Goal: Find specific page/section: Find specific page/section

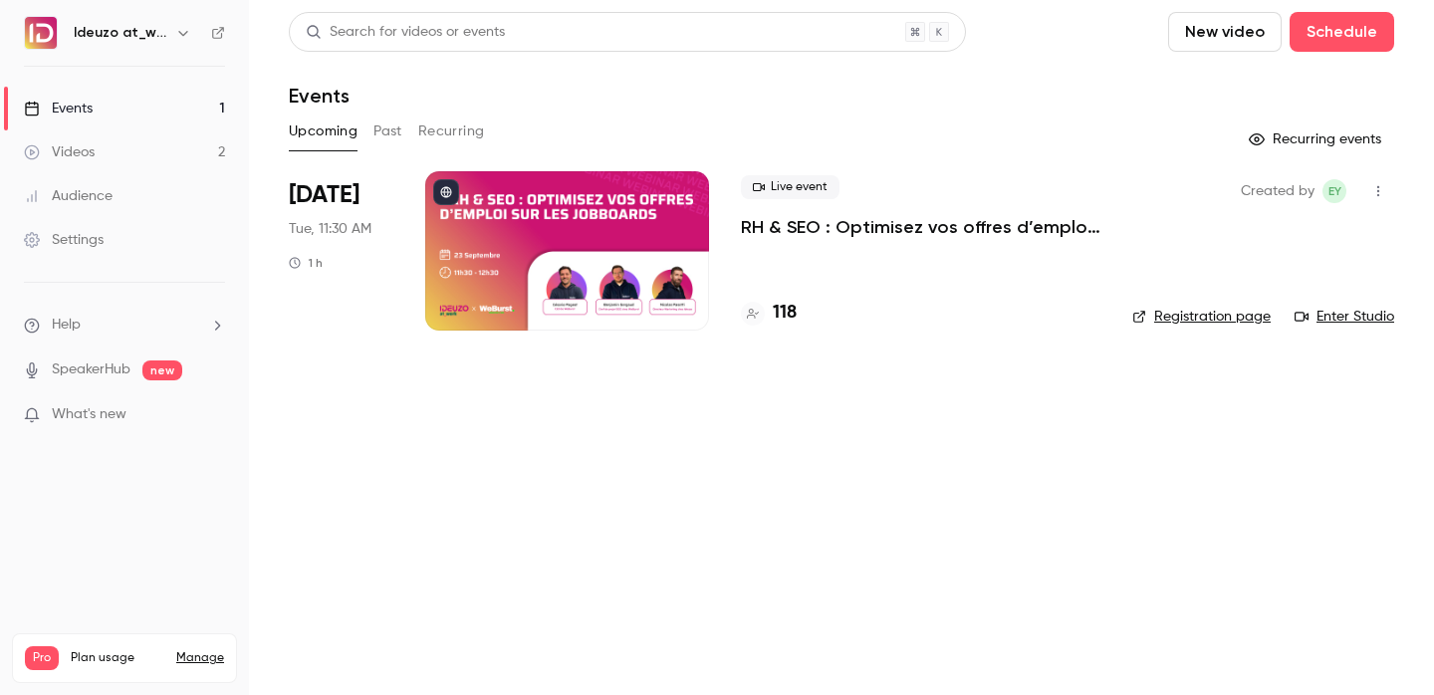
click at [778, 321] on h4 "118" at bounding box center [785, 313] width 24 height 27
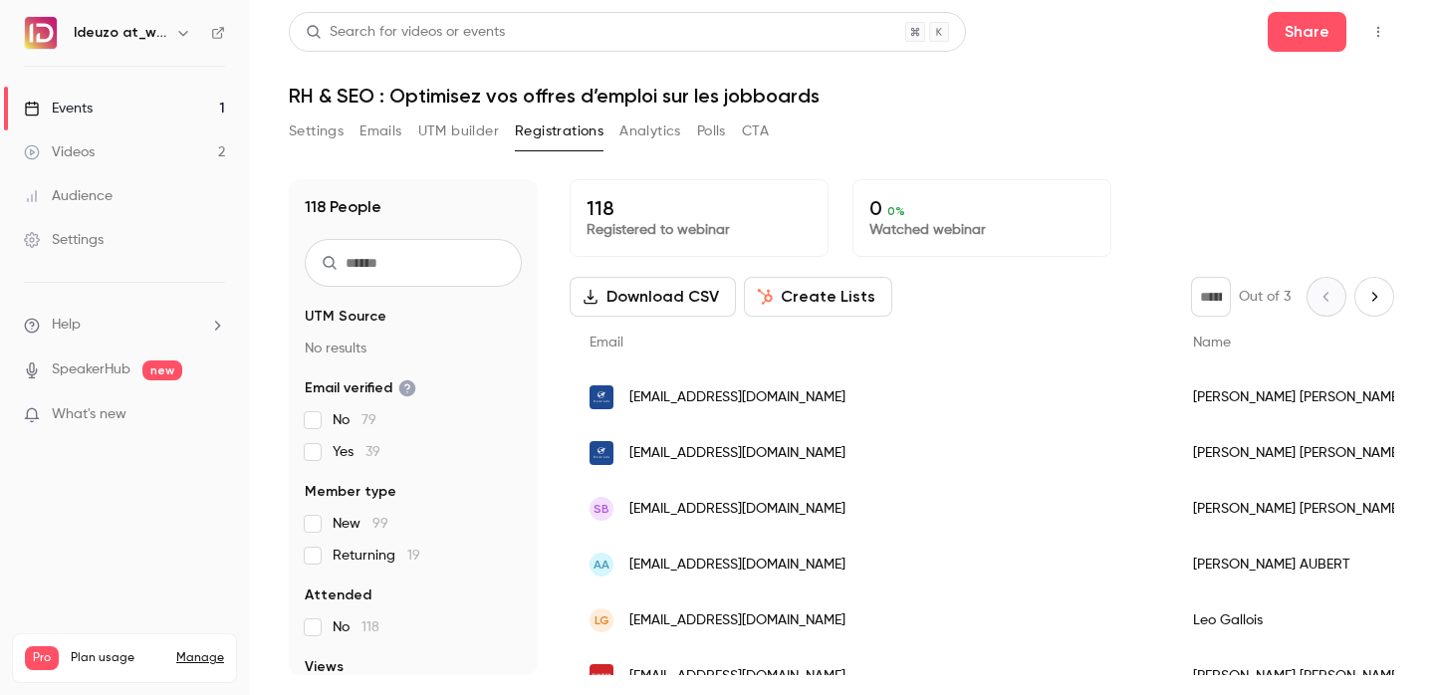
click at [97, 106] on link "Events 1" at bounding box center [124, 109] width 249 height 44
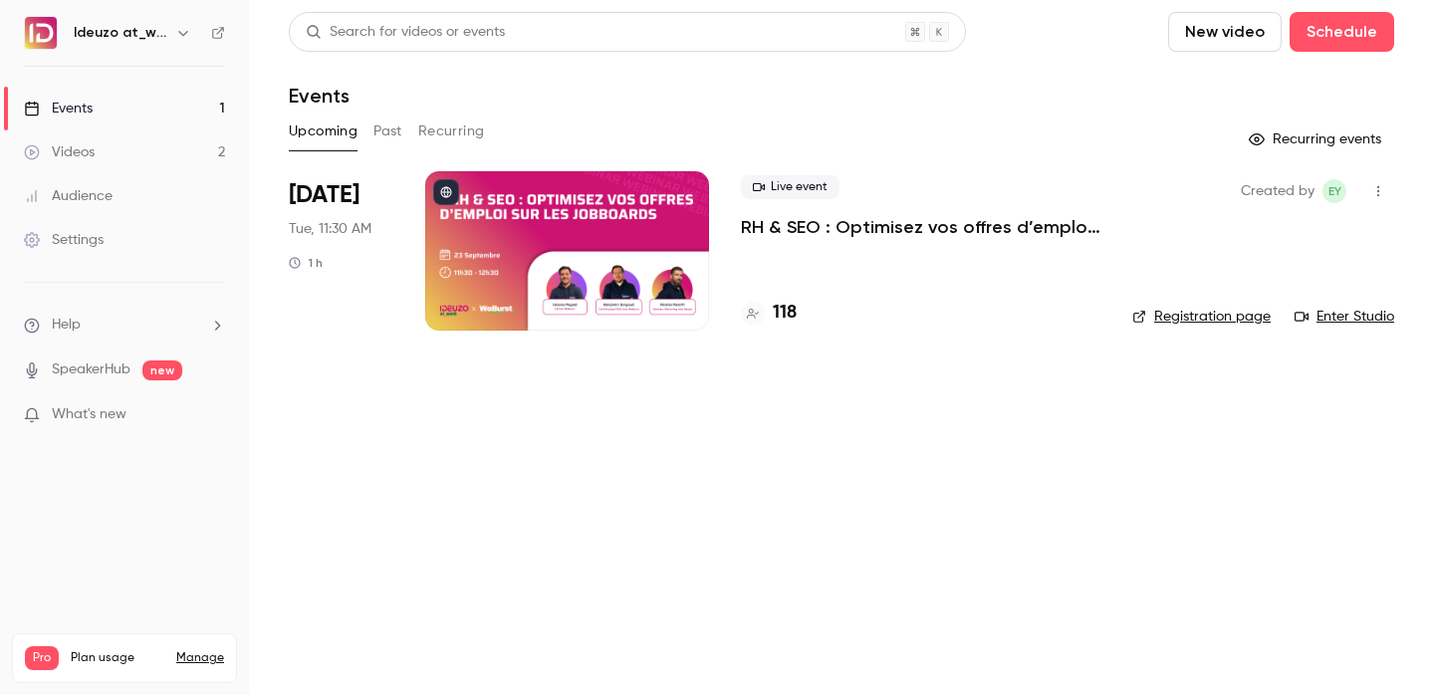
click at [787, 328] on div "Live event RH & SEO : Optimisez vos offres d’emploi sur les jobboards 118" at bounding box center [921, 250] width 360 height 159
click at [779, 309] on h4 "118" at bounding box center [785, 313] width 24 height 27
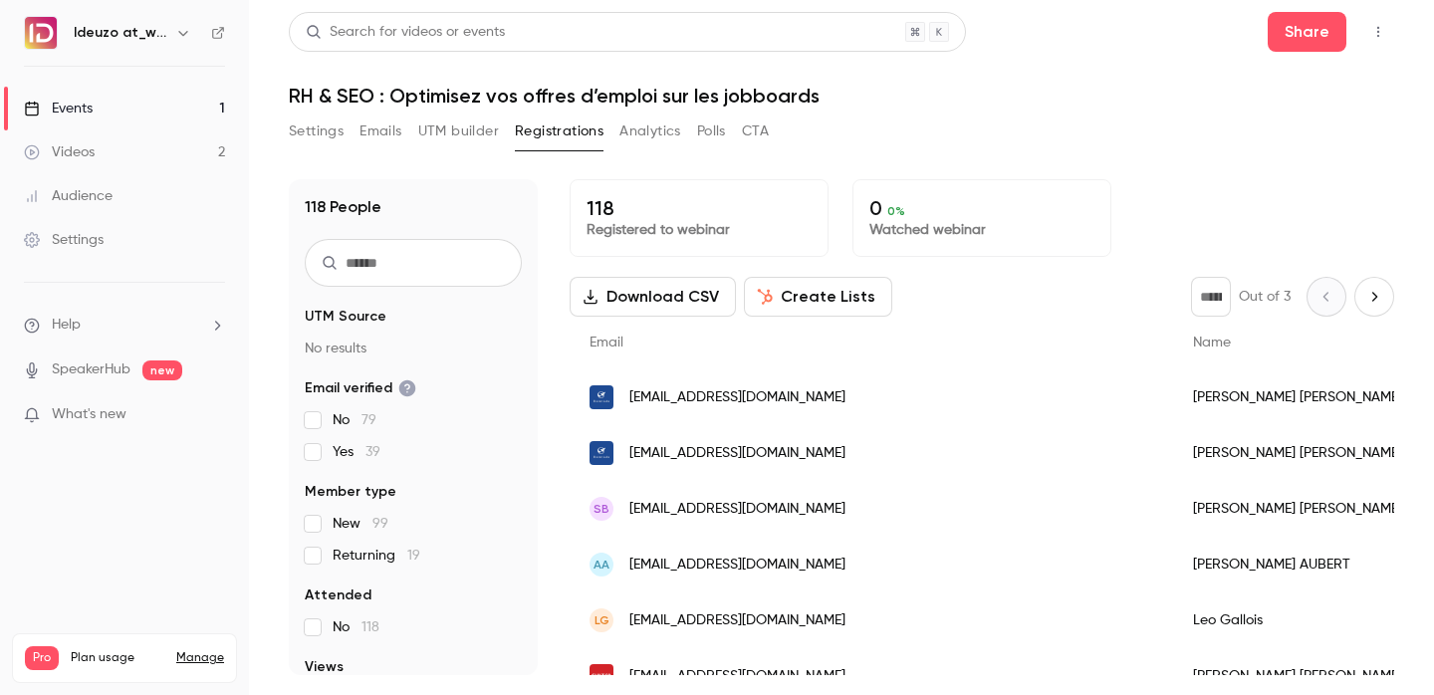
click at [48, 97] on link "Events 1" at bounding box center [124, 109] width 249 height 44
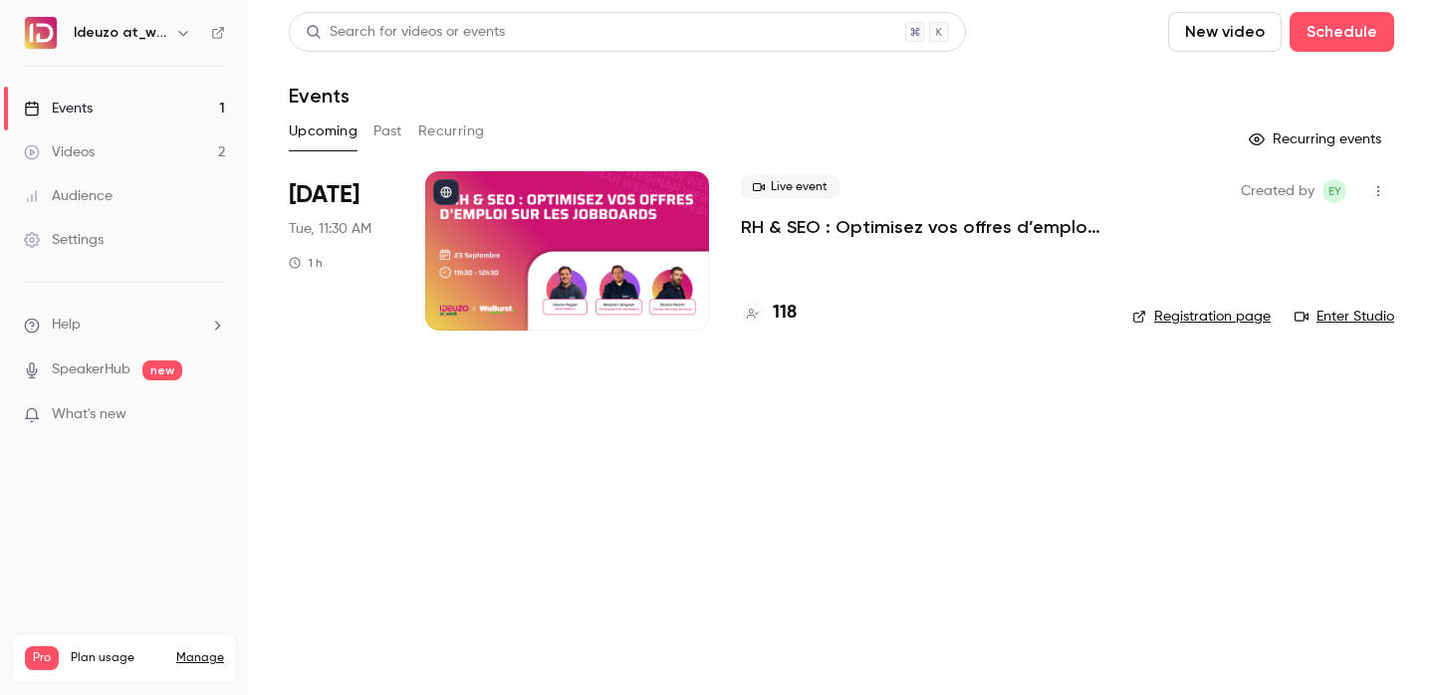
click at [1152, 311] on link "Registration page" at bounding box center [1201, 317] width 138 height 20
click at [778, 318] on h4 "119" at bounding box center [785, 313] width 24 height 27
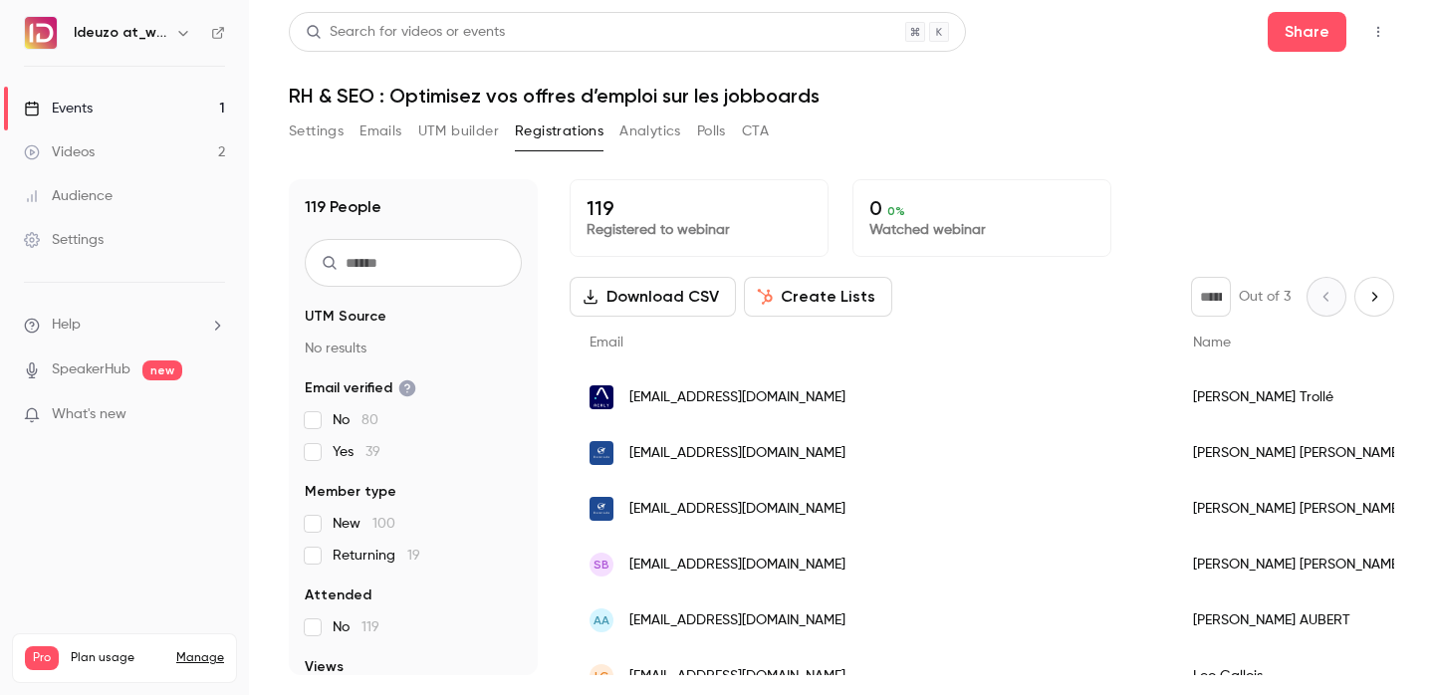
click at [125, 89] on link "Events 1" at bounding box center [124, 109] width 249 height 44
